Goal: Information Seeking & Learning: Learn about a topic

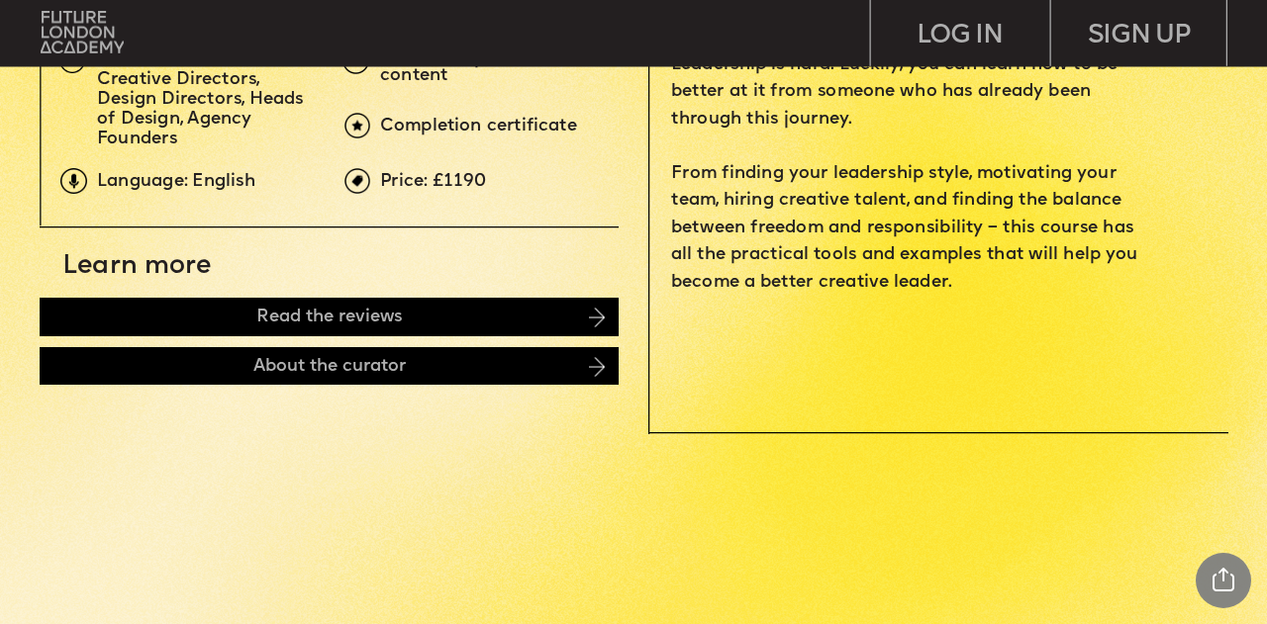
scroll to position [780, 0]
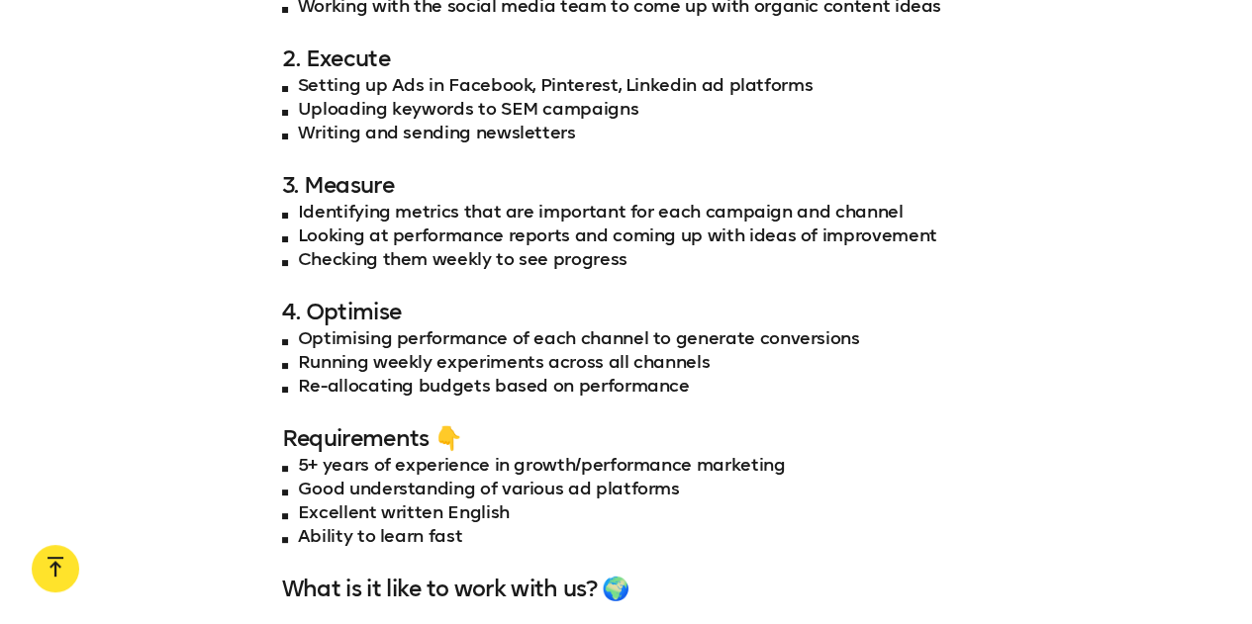
scroll to position [2094, 0]
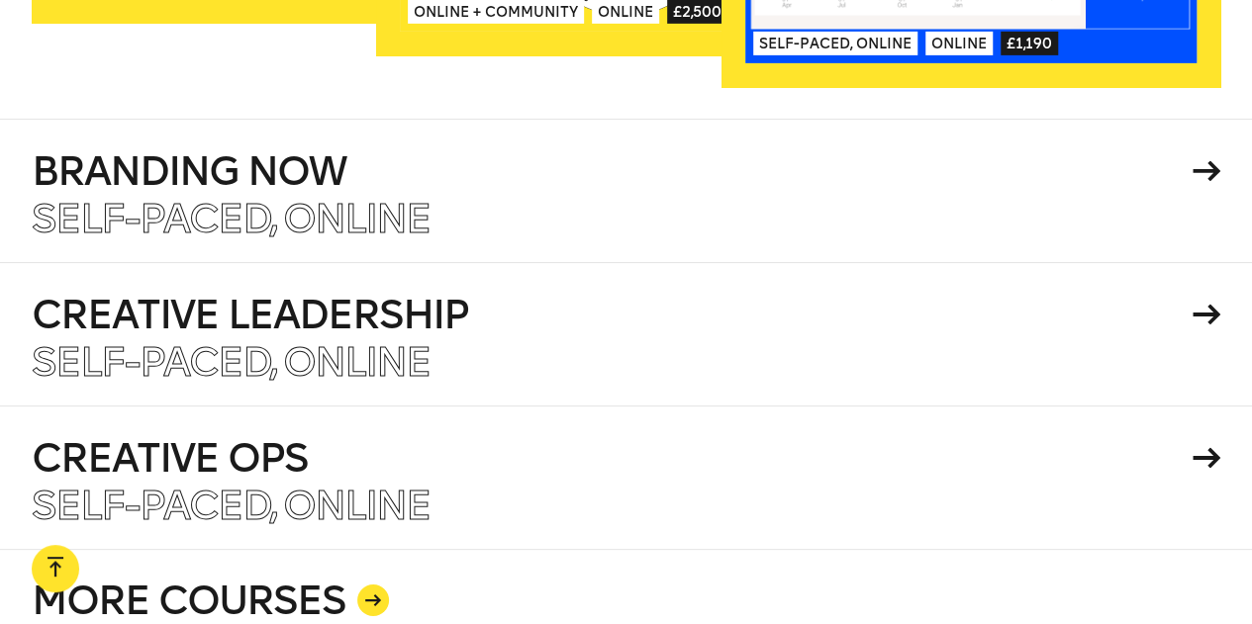
scroll to position [3230, 0]
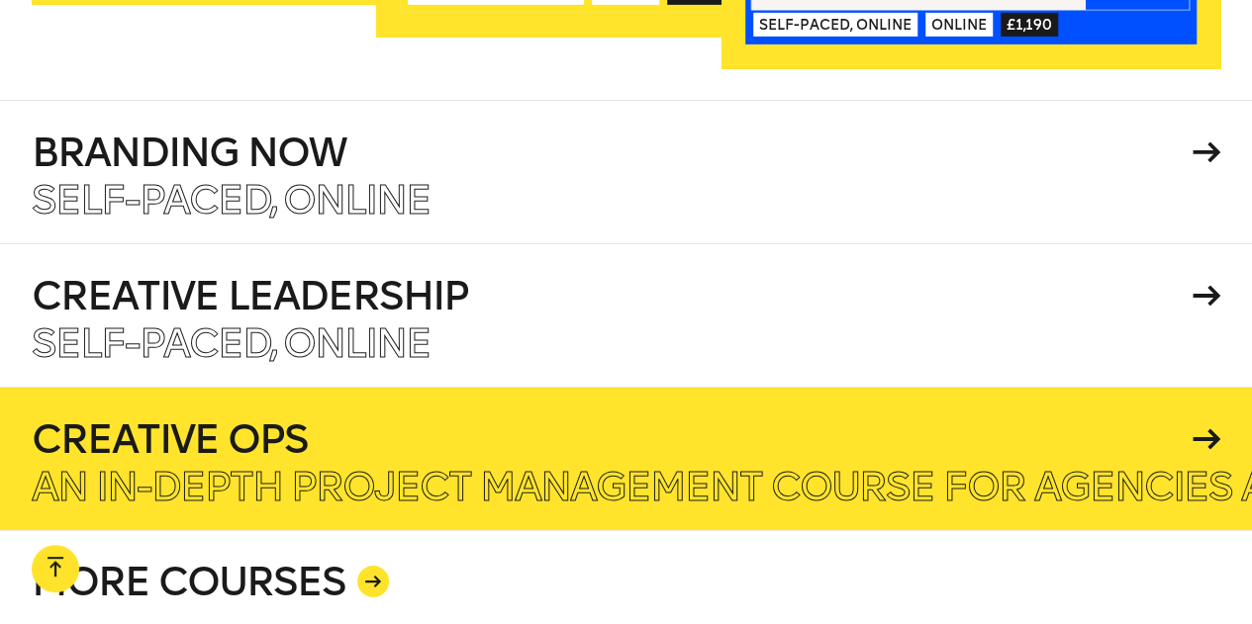
drag, startPoint x: 336, startPoint y: 476, endPoint x: 143, endPoint y: 395, distance: 210.3
click at [143, 420] on div "Creative Ops Self-paced, Online An in-depth Project Management course for agenc…" at bounding box center [627, 463] width 1190 height 87
